Goal: Find specific page/section: Find specific page/section

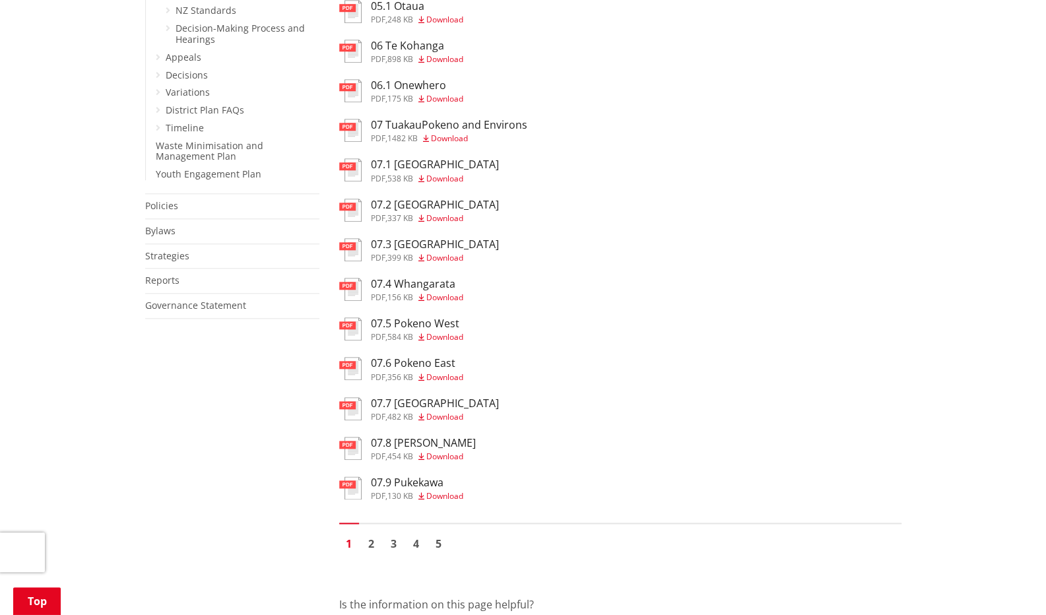
scroll to position [726, 0]
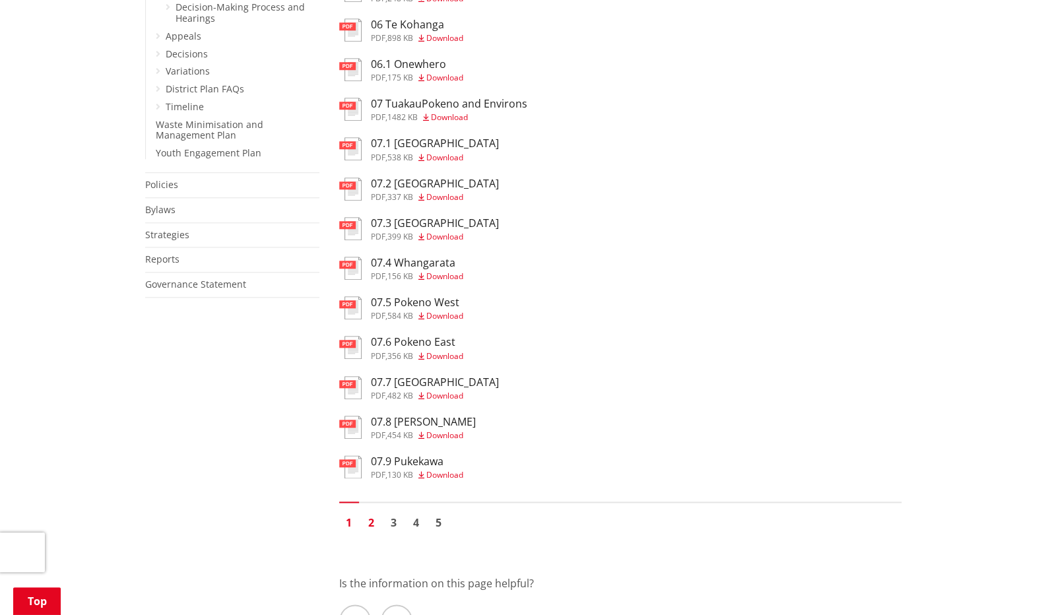
click at [369, 531] on link "2" at bounding box center [371, 523] width 20 height 20
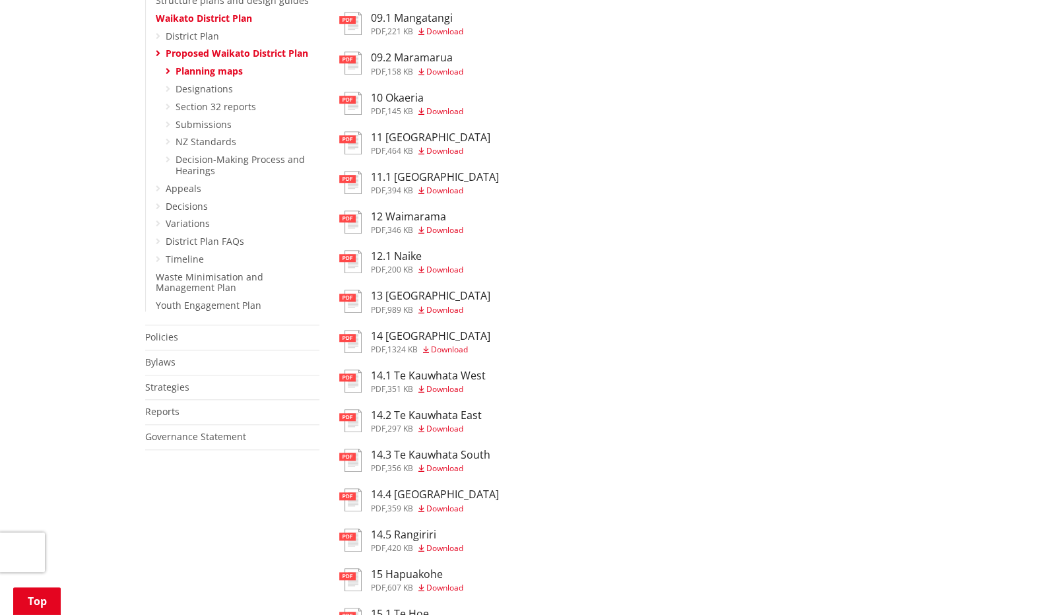
scroll to position [594, 0]
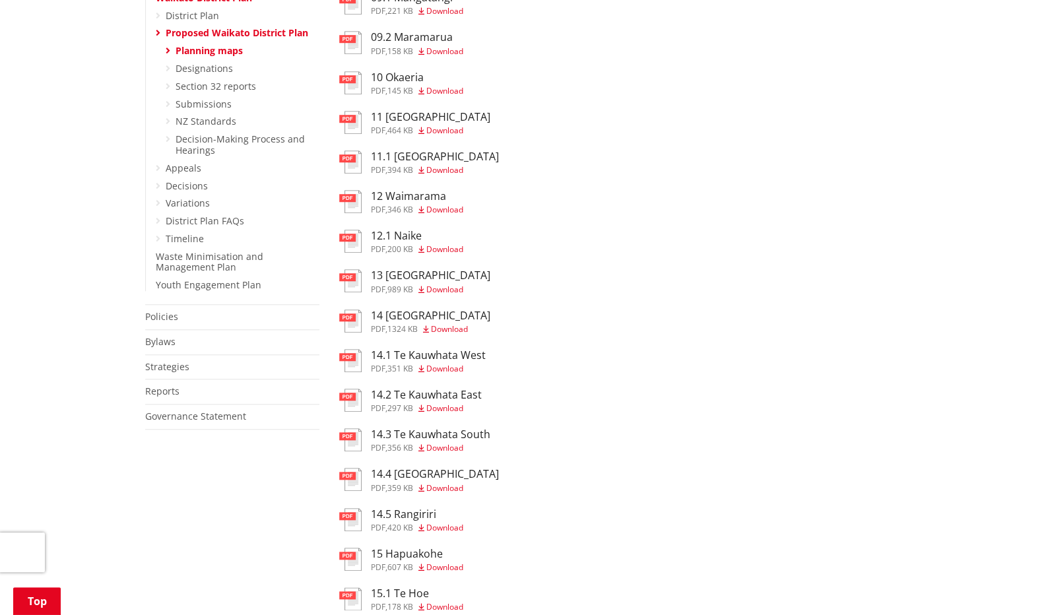
click at [439, 398] on h3 "14.2 Te Kauwhata East" at bounding box center [426, 395] width 111 height 13
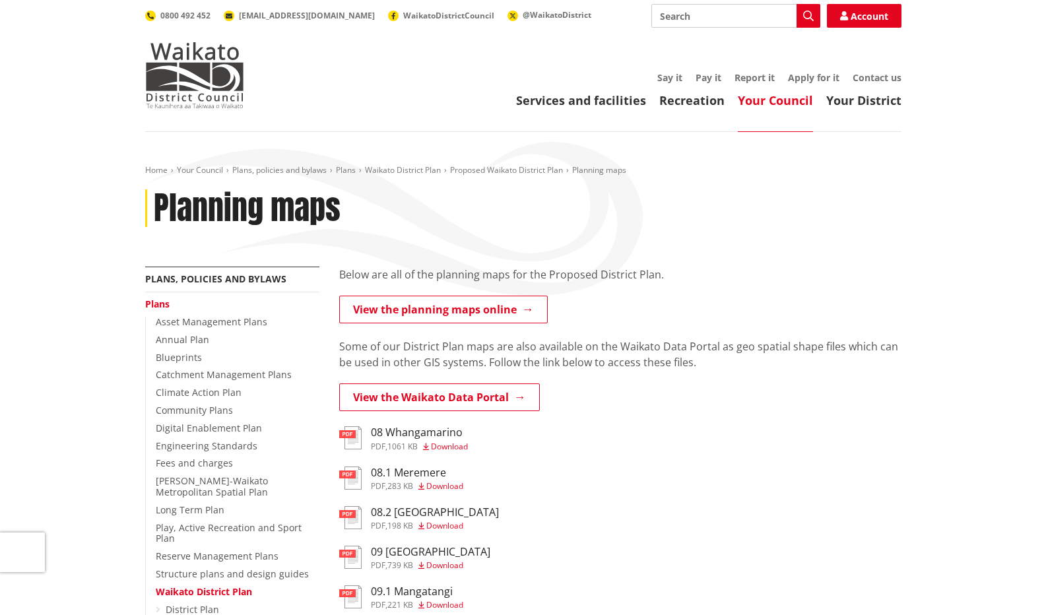
scroll to position [594, 0]
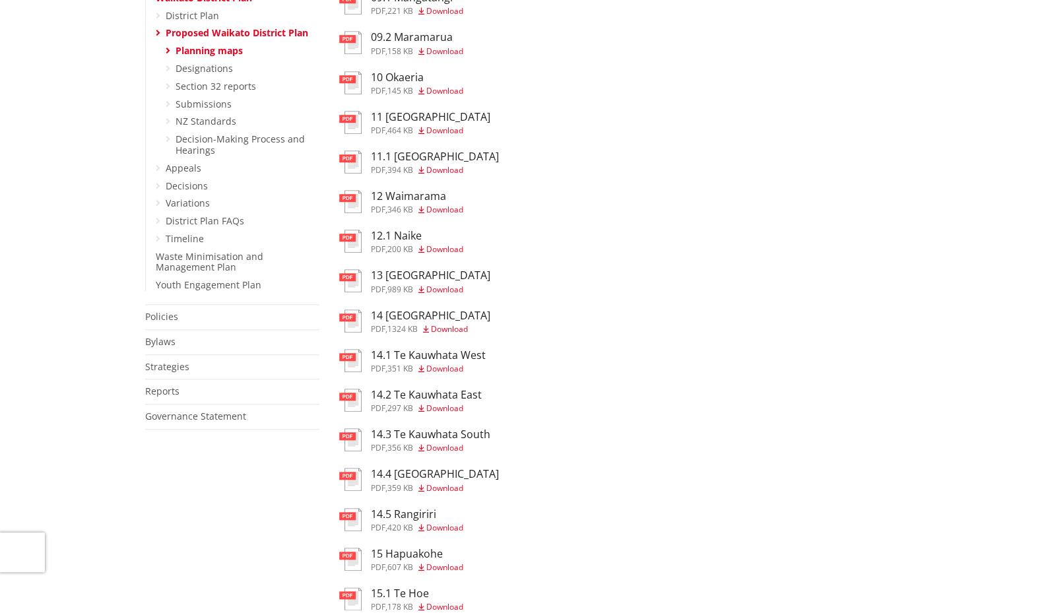
click at [453, 441] on h3 "14.3 Te Kauwhata South" at bounding box center [430, 434] width 119 height 13
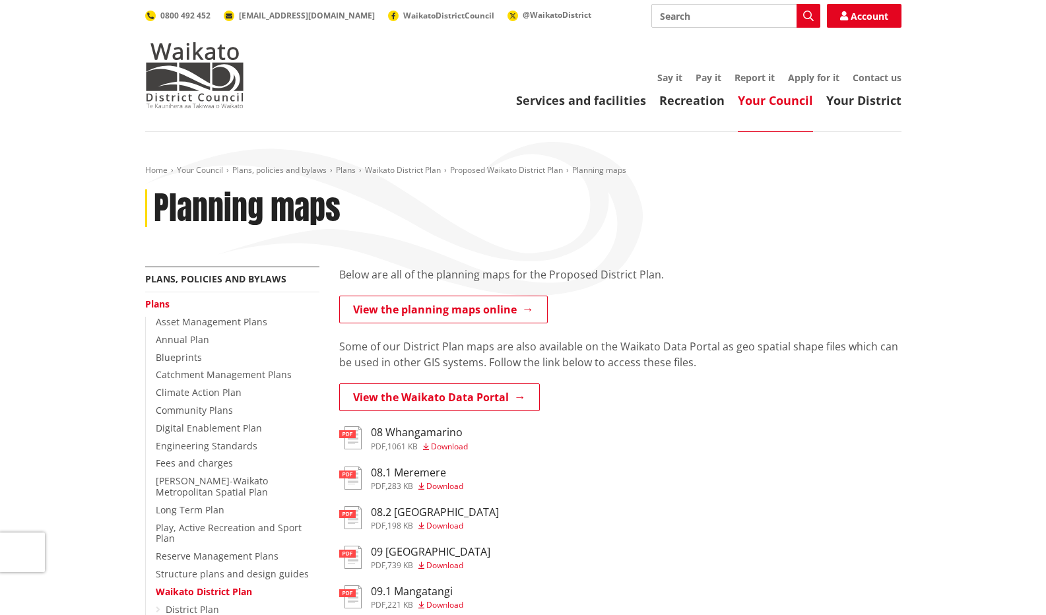
scroll to position [594, 0]
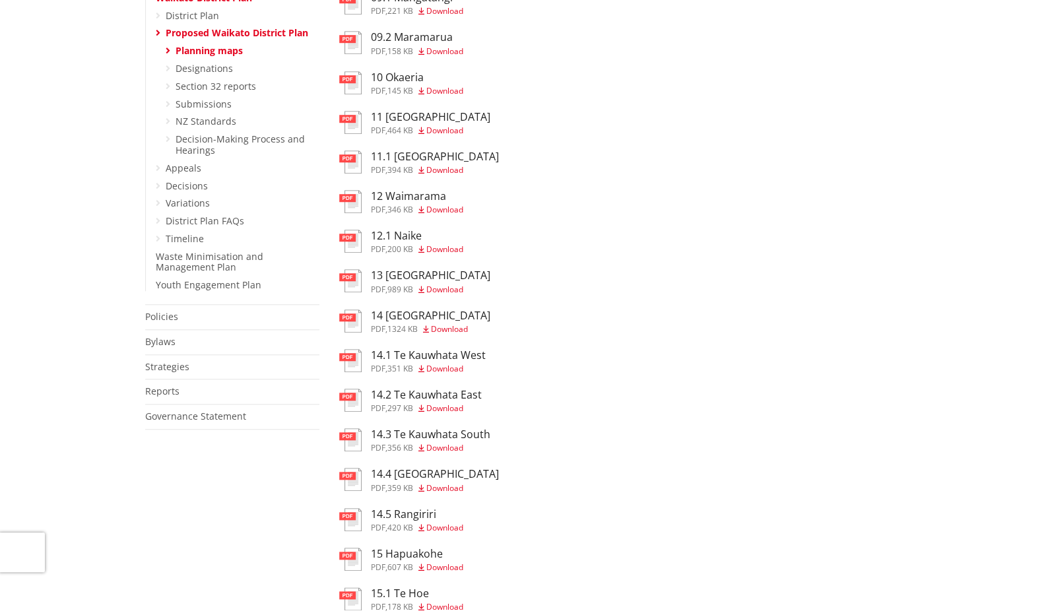
click at [433, 359] on h3 "14.1 Te Kauwhata West" at bounding box center [428, 355] width 115 height 13
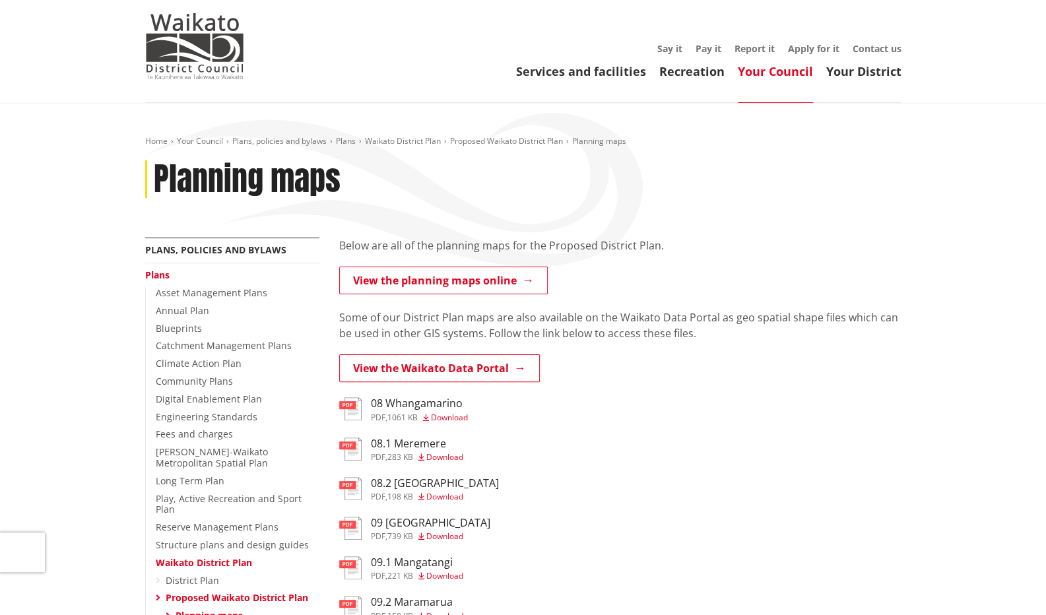
scroll to position [66, 0]
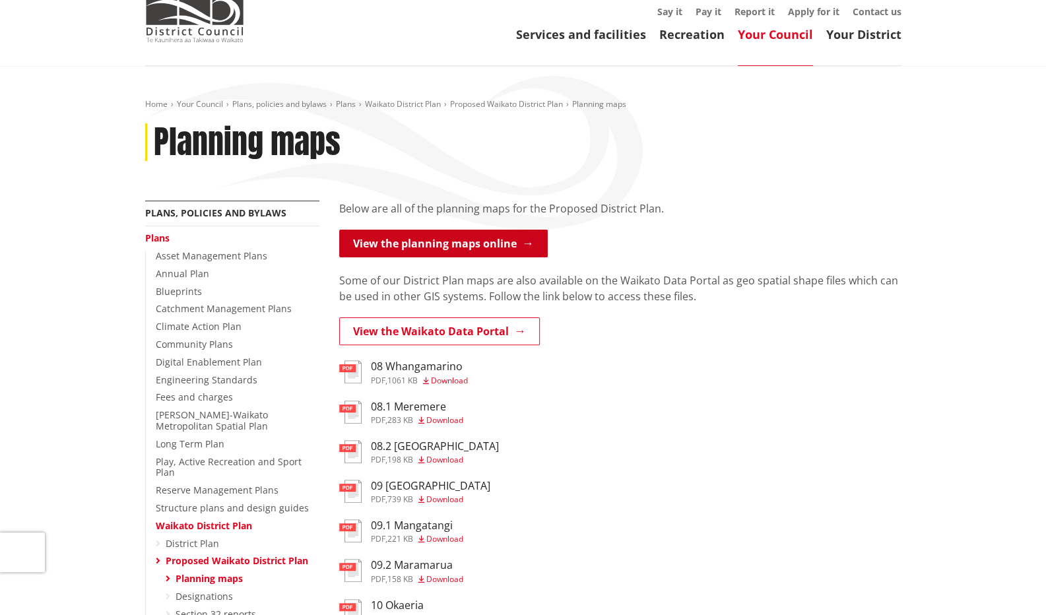
click at [467, 254] on link "View the planning maps online" at bounding box center [443, 244] width 208 height 28
